Goal: Task Accomplishment & Management: Complete application form

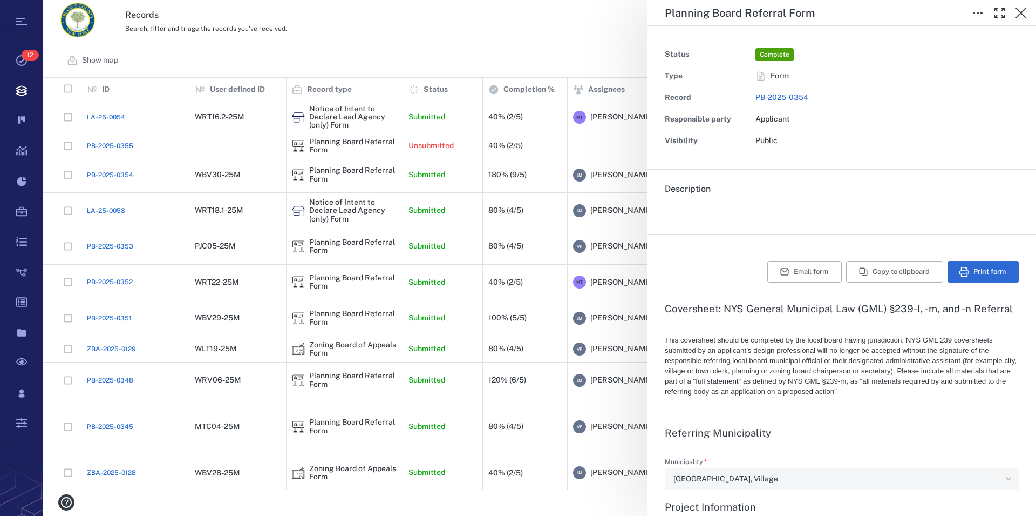
scroll to position [492, 0]
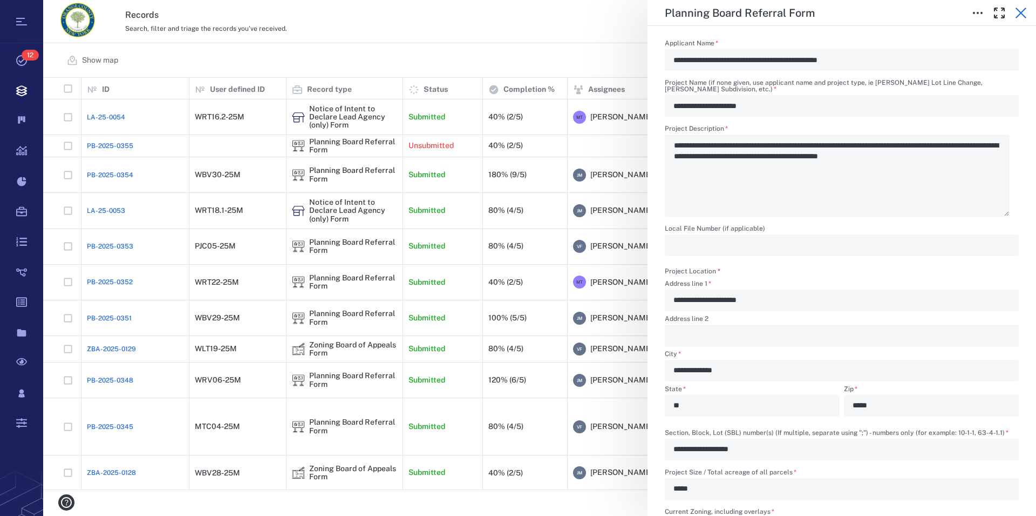
click at [1025, 9] on icon "button" at bounding box center [1021, 13] width 11 height 11
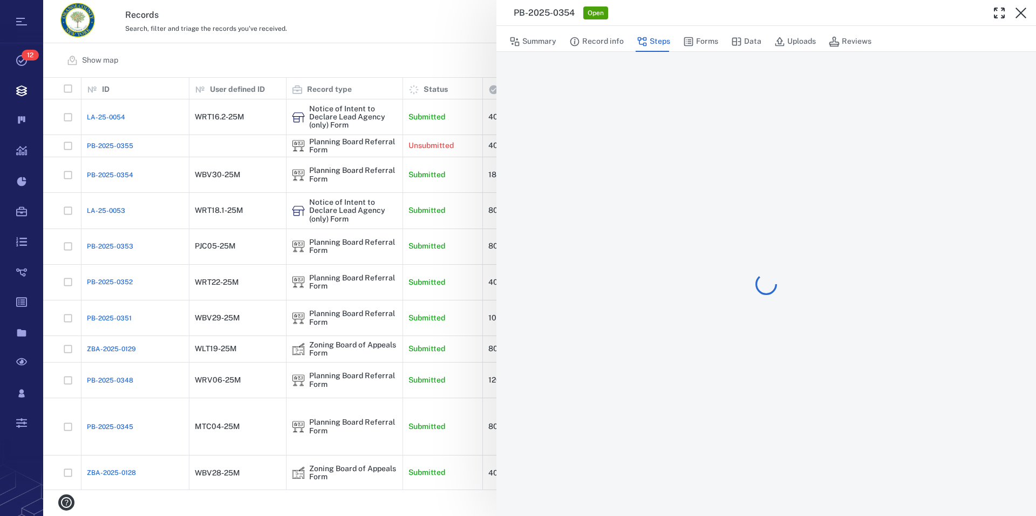
click at [1025, 9] on icon "button" at bounding box center [1021, 13] width 11 height 11
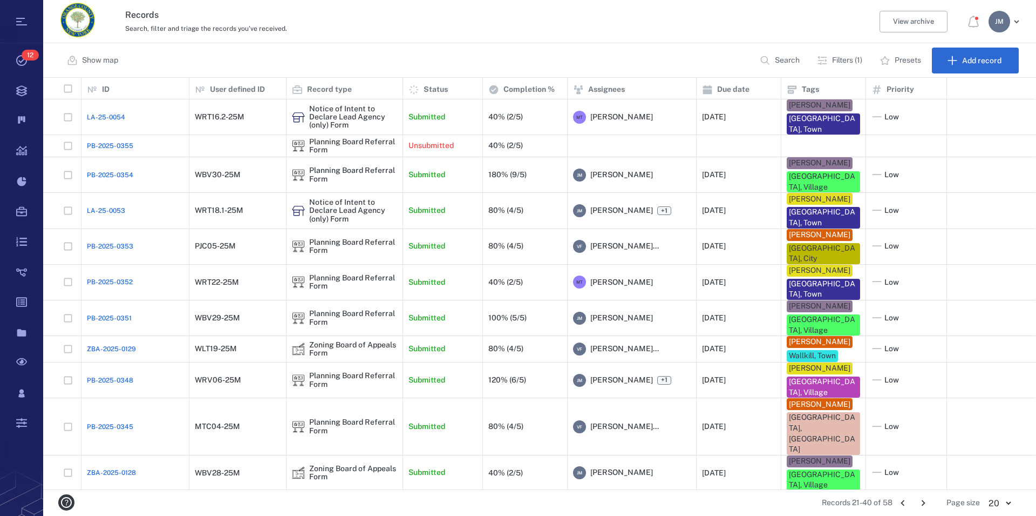
click at [842, 60] on p "Filters (1)" at bounding box center [847, 60] width 30 height 11
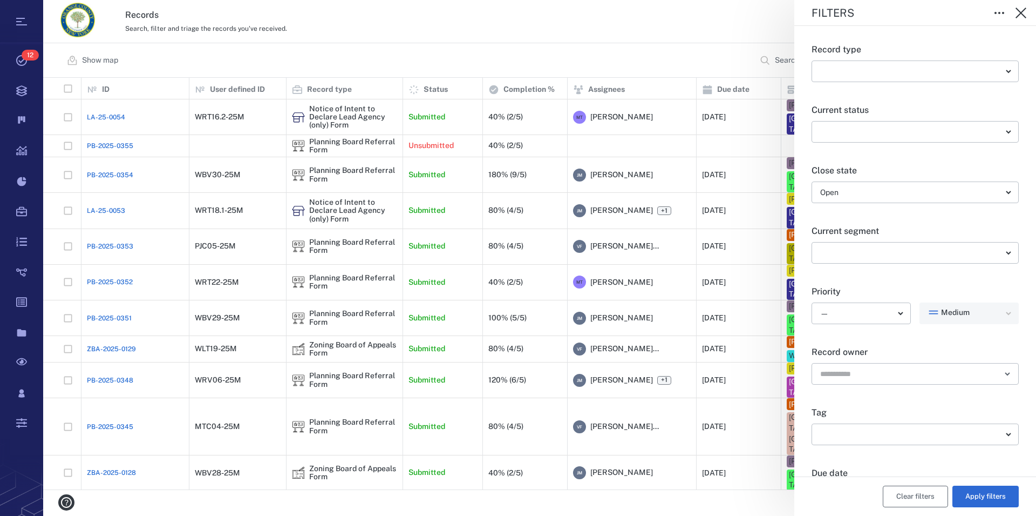
click at [920, 495] on button "Clear filters" at bounding box center [915, 496] width 65 height 22
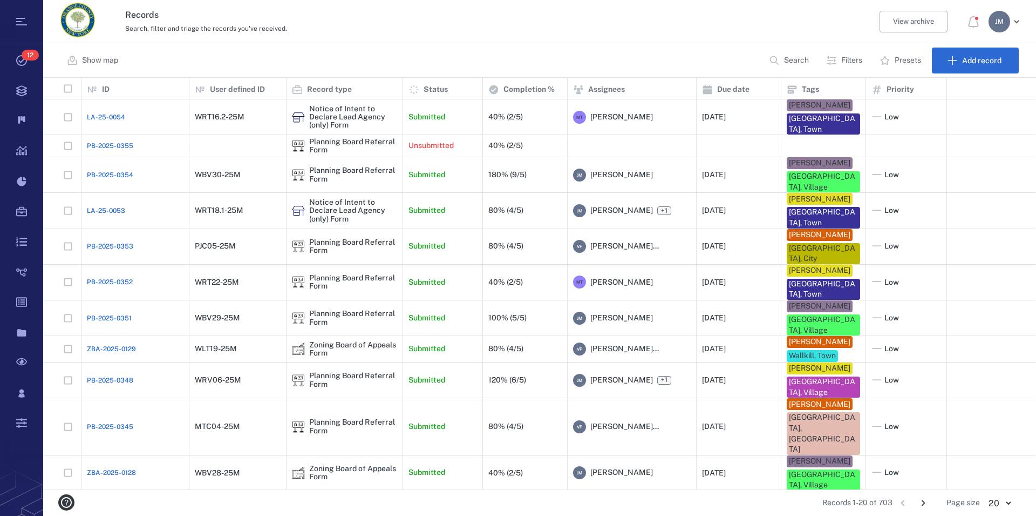
click at [792, 62] on p "Search" at bounding box center [796, 60] width 25 height 11
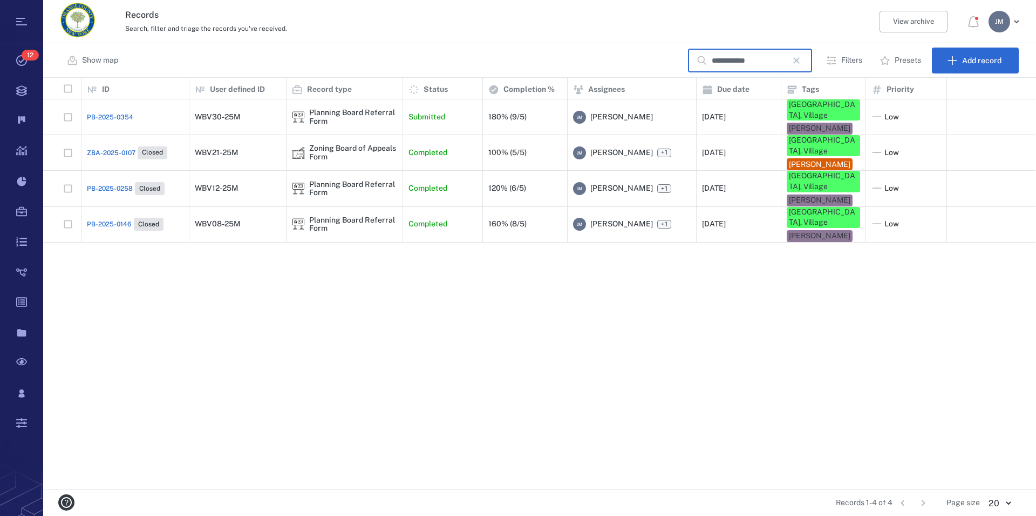
type input "**********"
click at [337, 144] on div "Zoning Board of Appeals Form" at bounding box center [353, 152] width 88 height 17
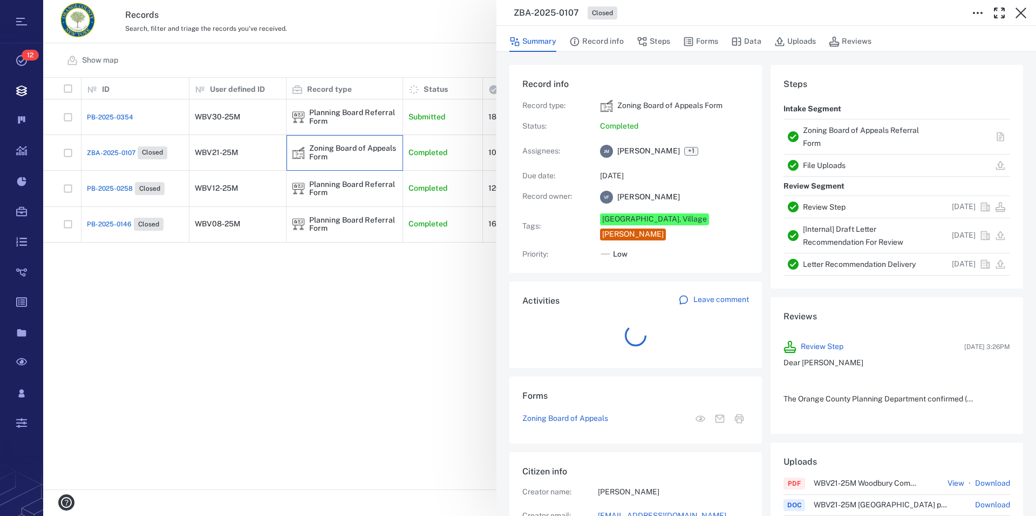
scroll to position [10, 10]
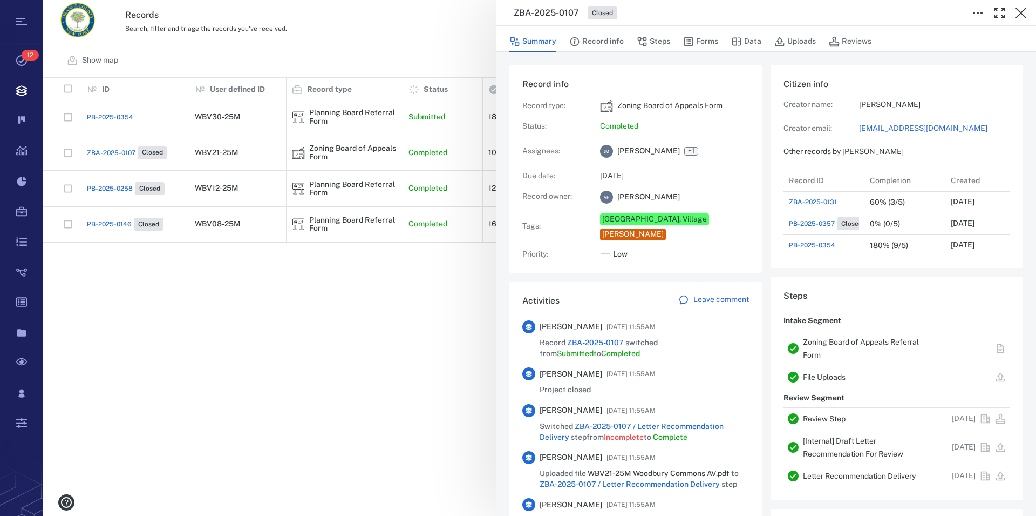
click at [858, 339] on link "Zoning Board of Appeals Referral Form" at bounding box center [861, 348] width 116 height 22
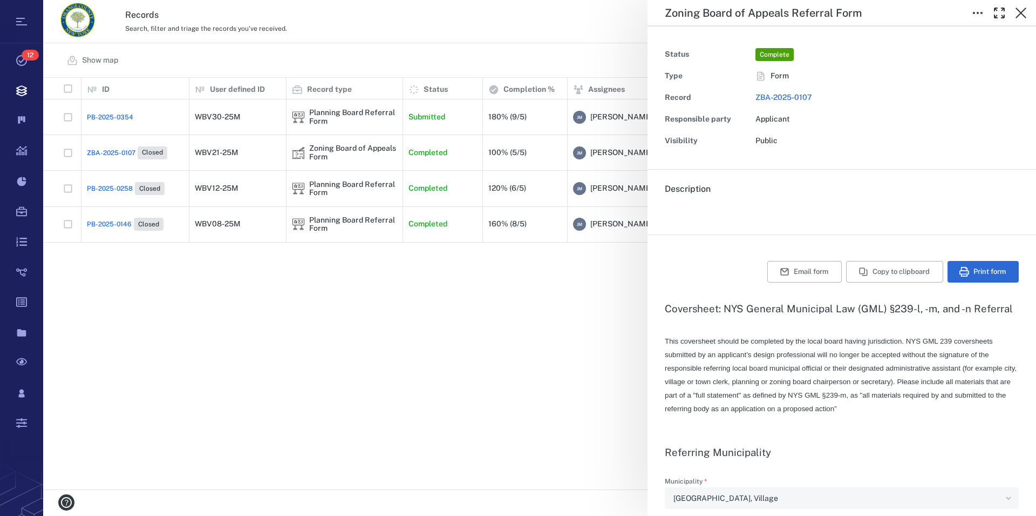
type textarea "*"
type input "**********"
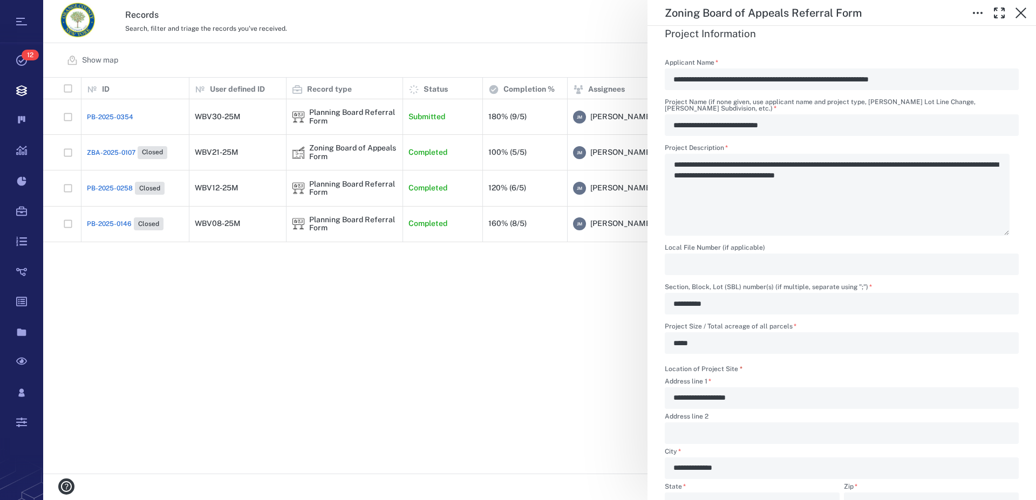
scroll to position [387, 984]
type textarea "*"
